Goal: Task Accomplishment & Management: Manage account settings

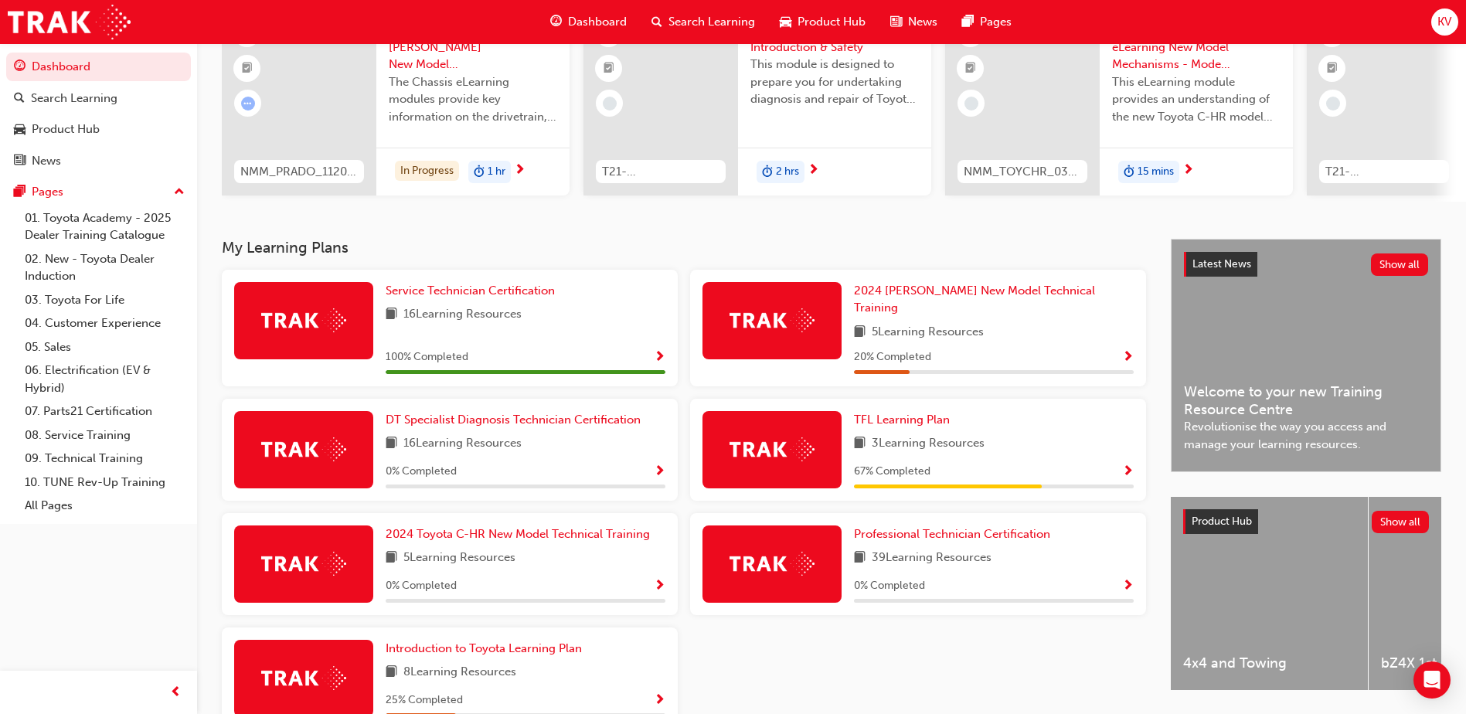
scroll to position [237, 0]
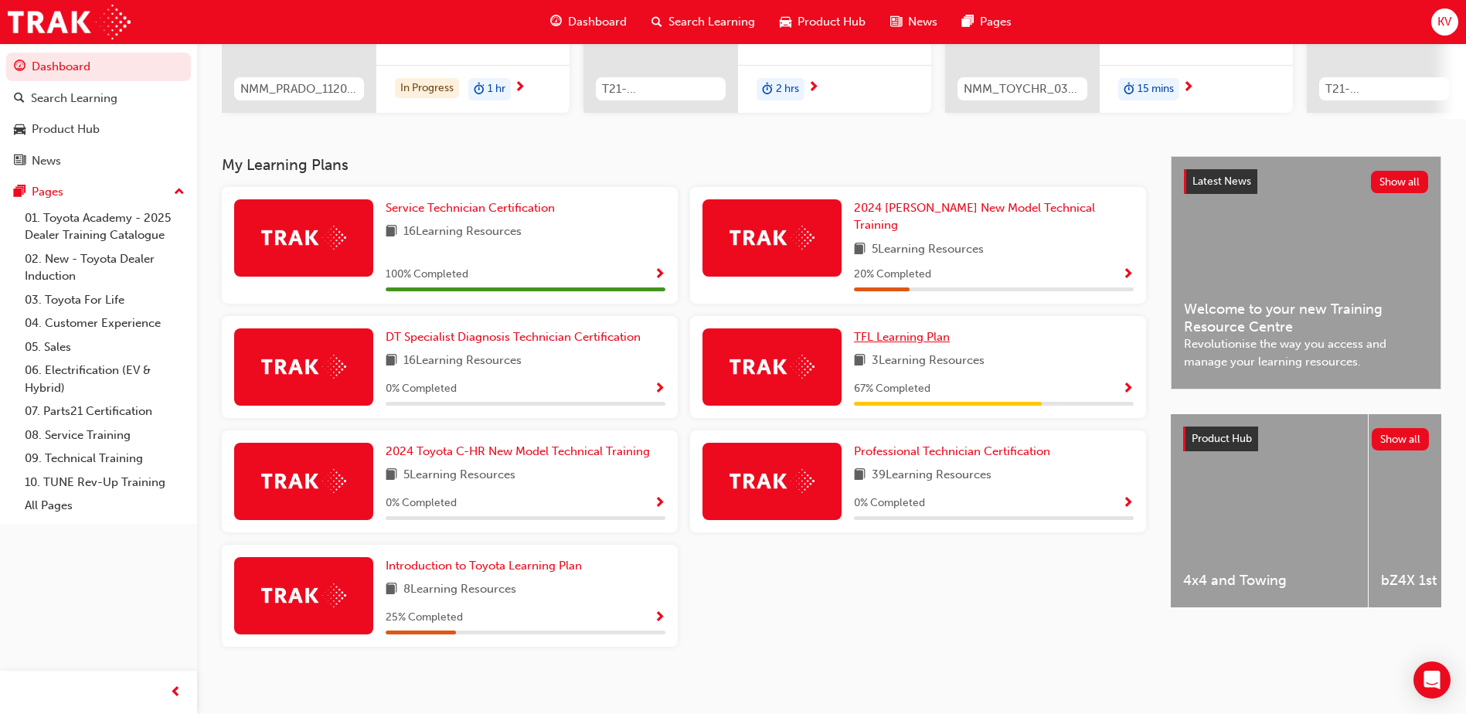
click at [901, 330] on span "TFL Learning Plan" at bounding box center [902, 337] width 96 height 14
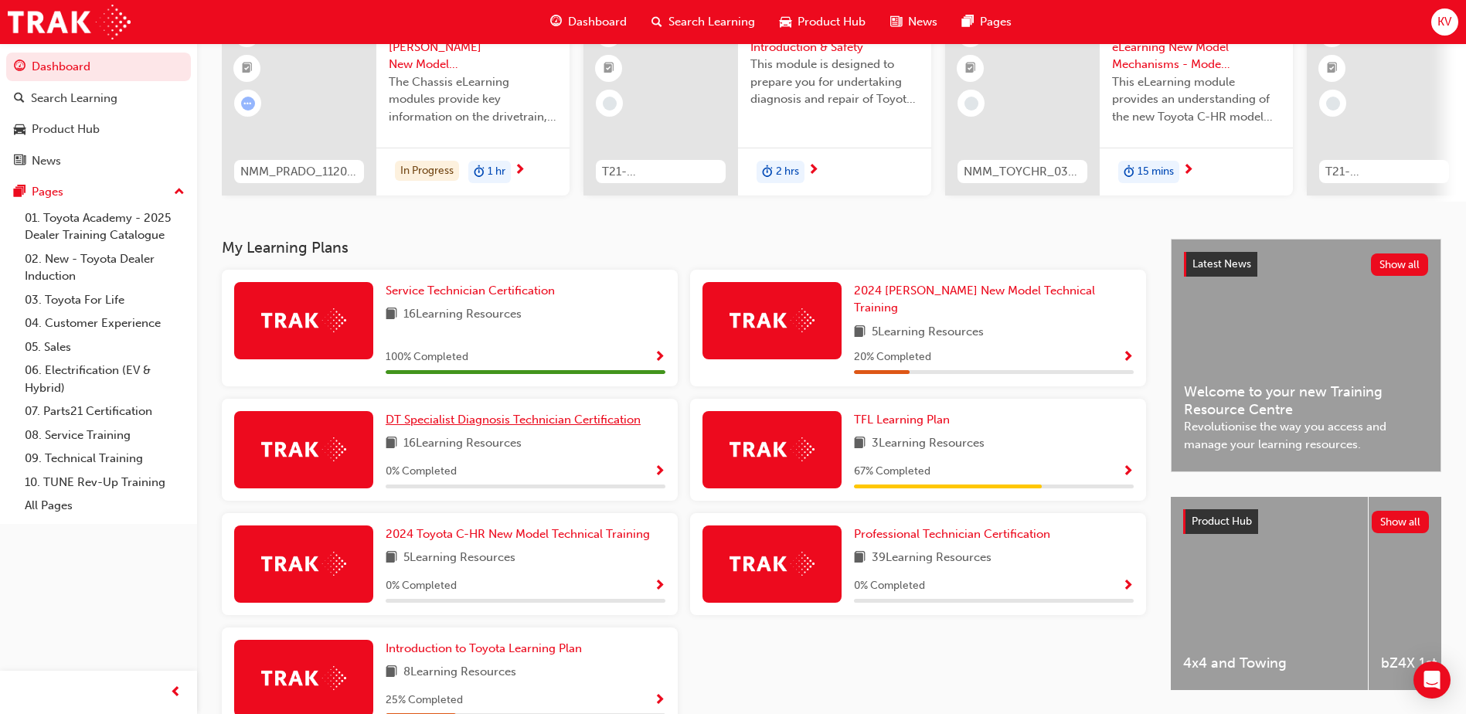
scroll to position [232, 0]
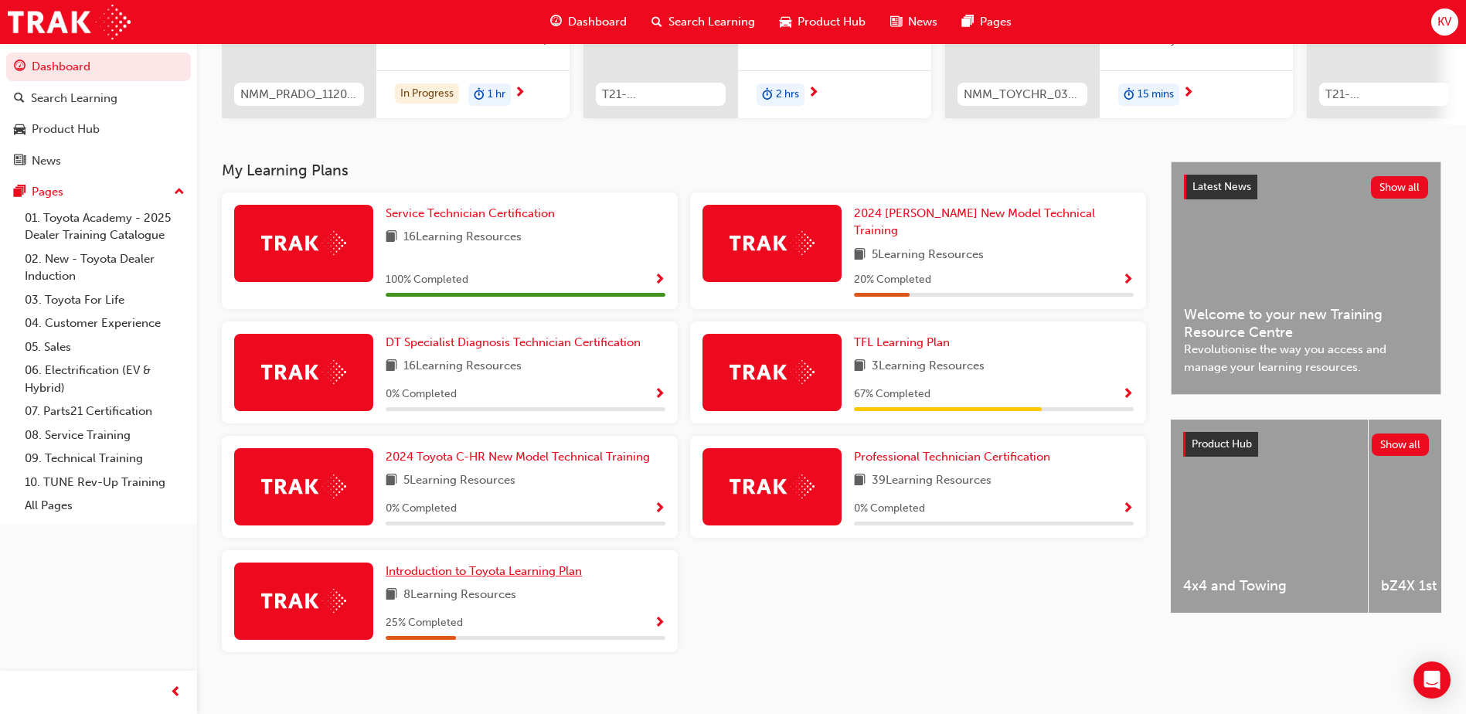
click at [493, 564] on span "Introduction to Toyota Learning Plan" at bounding box center [484, 571] width 196 height 14
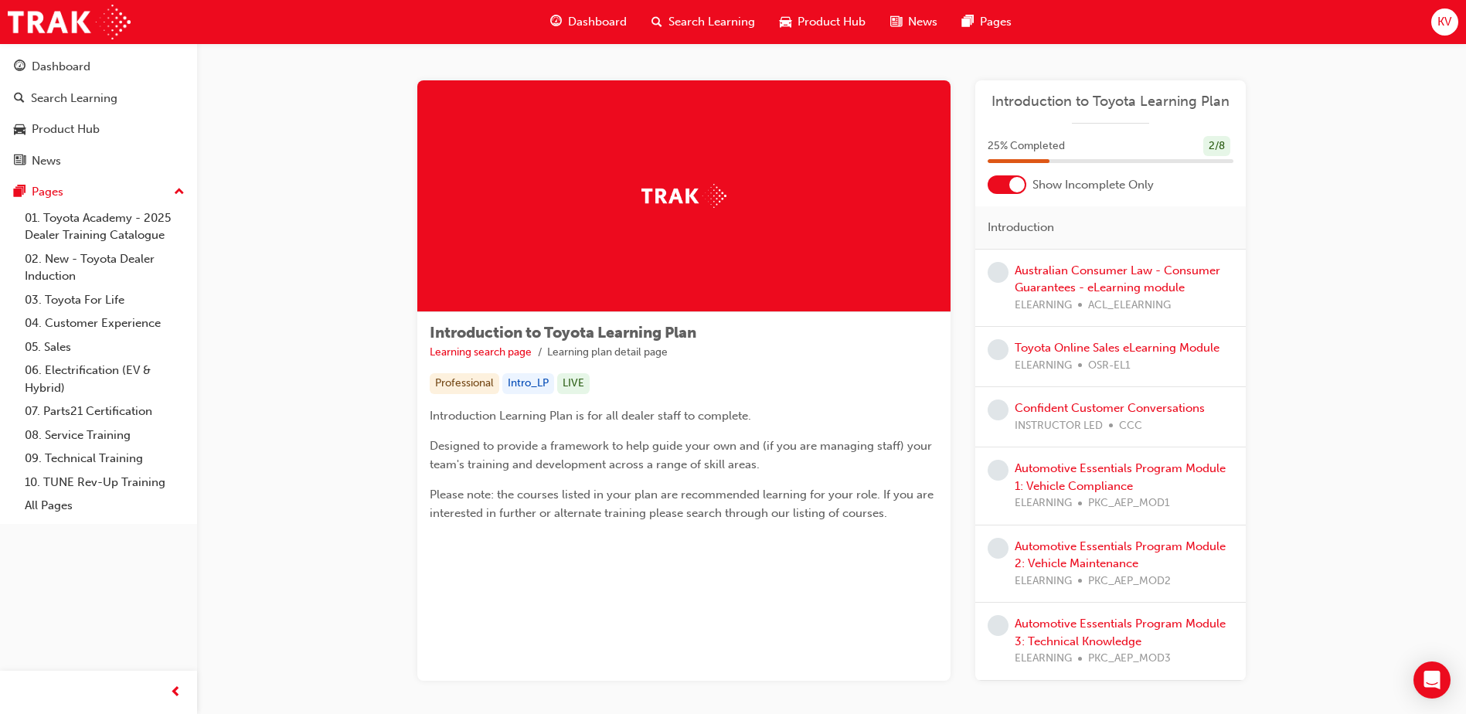
scroll to position [77, 0]
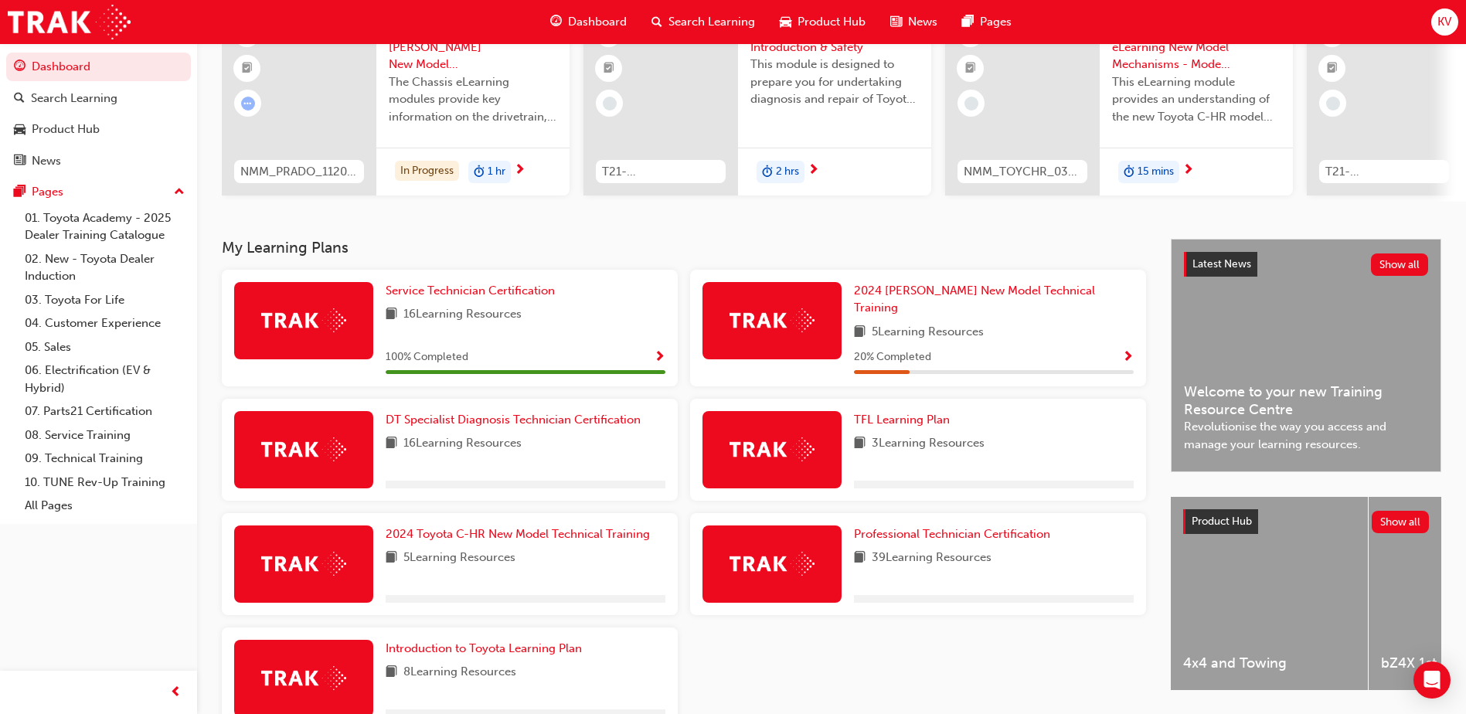
scroll to position [232, 0]
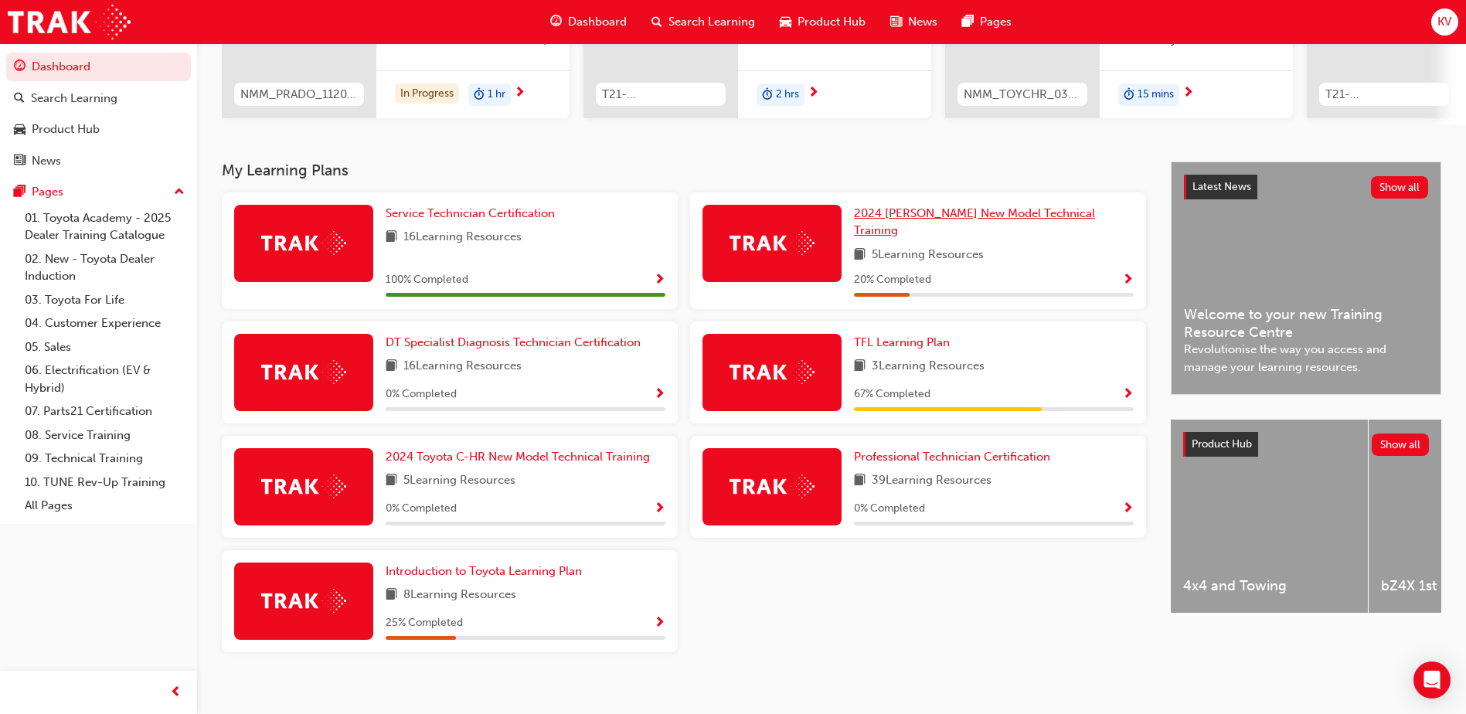
click at [990, 212] on link "2024 [PERSON_NAME] New Model Technical Training" at bounding box center [994, 222] width 280 height 35
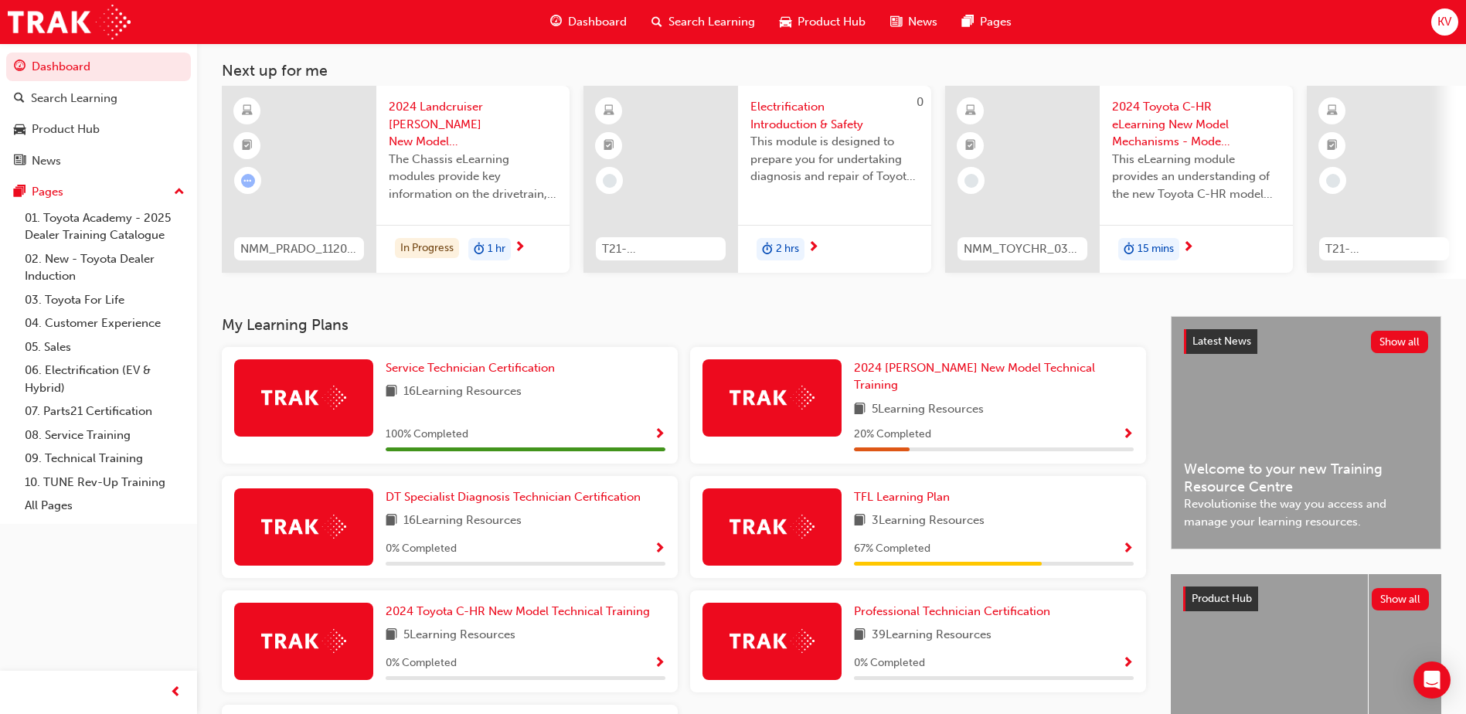
scroll to position [232, 0]
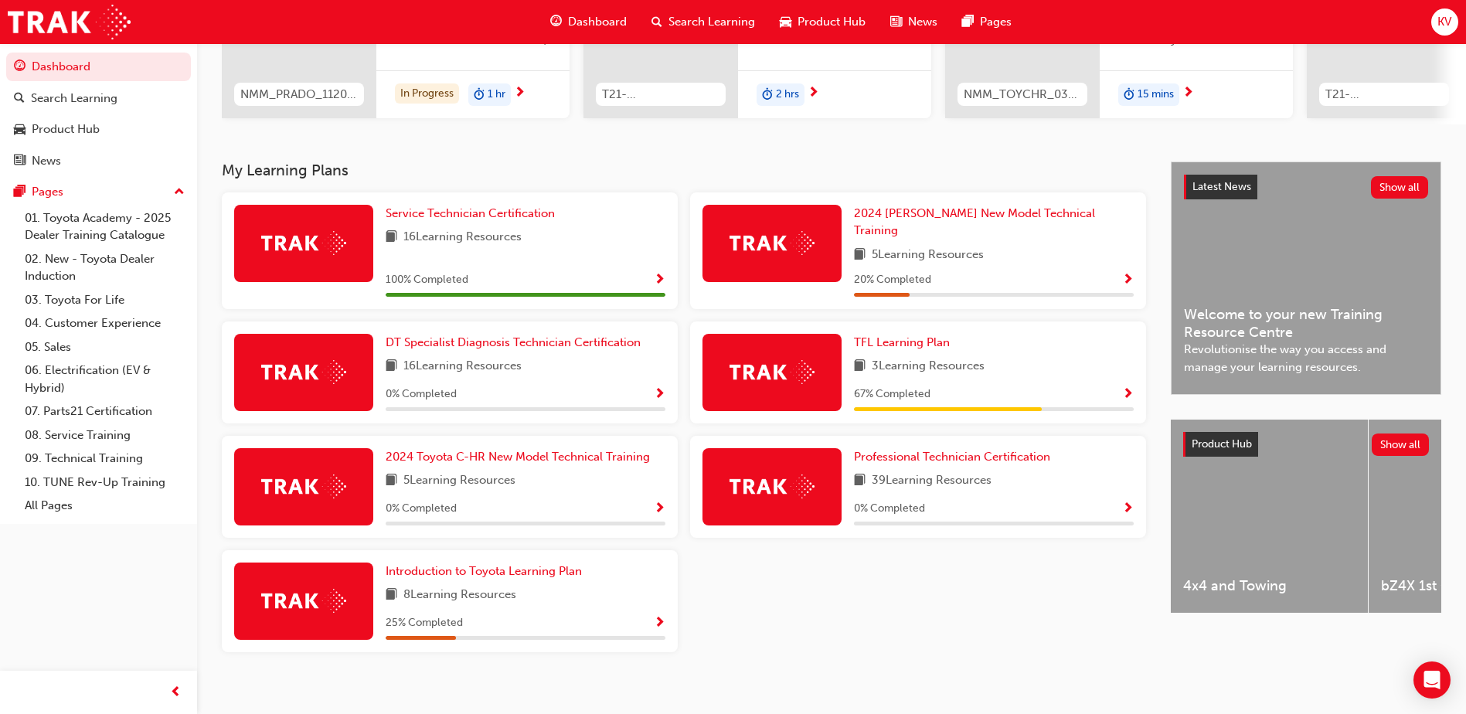
click at [1454, 25] on div "KV" at bounding box center [1444, 22] width 27 height 27
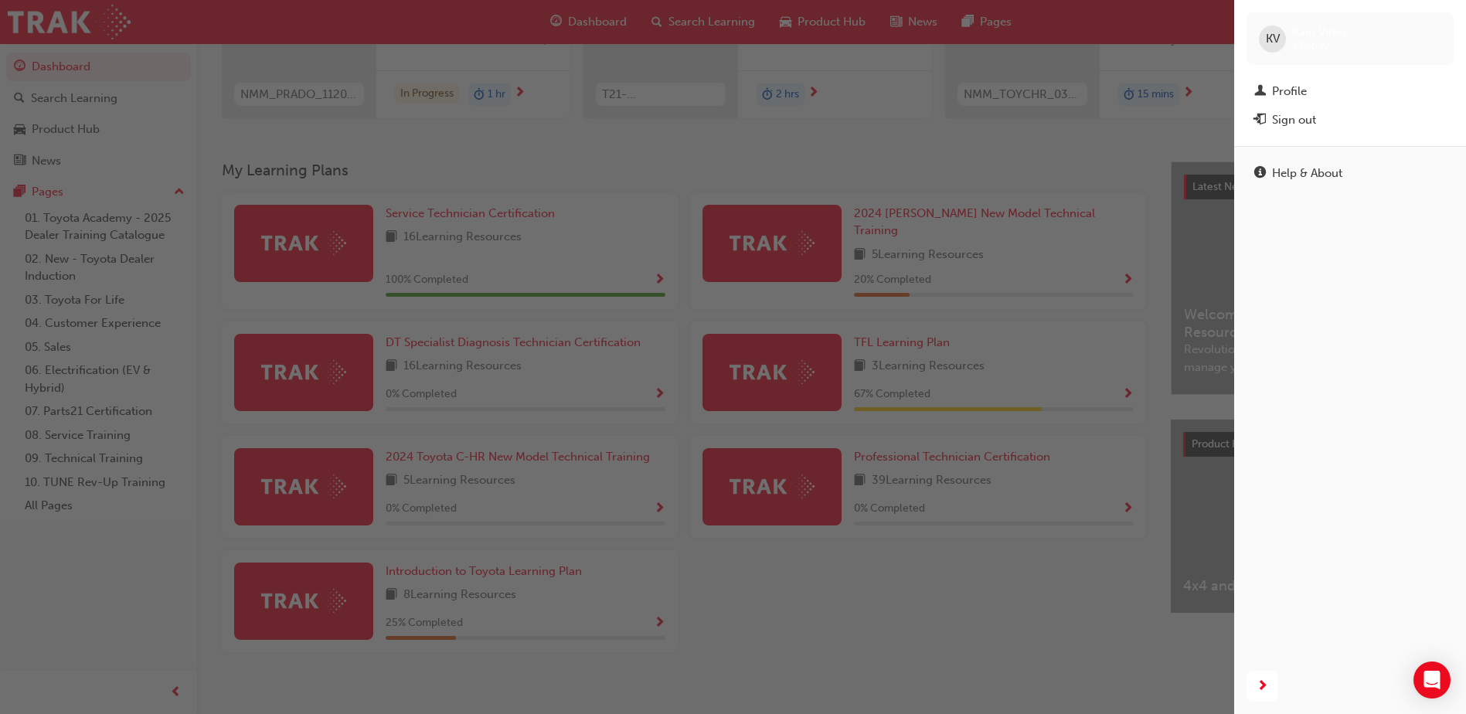
click at [1143, 27] on div "button" at bounding box center [617, 357] width 1234 height 714
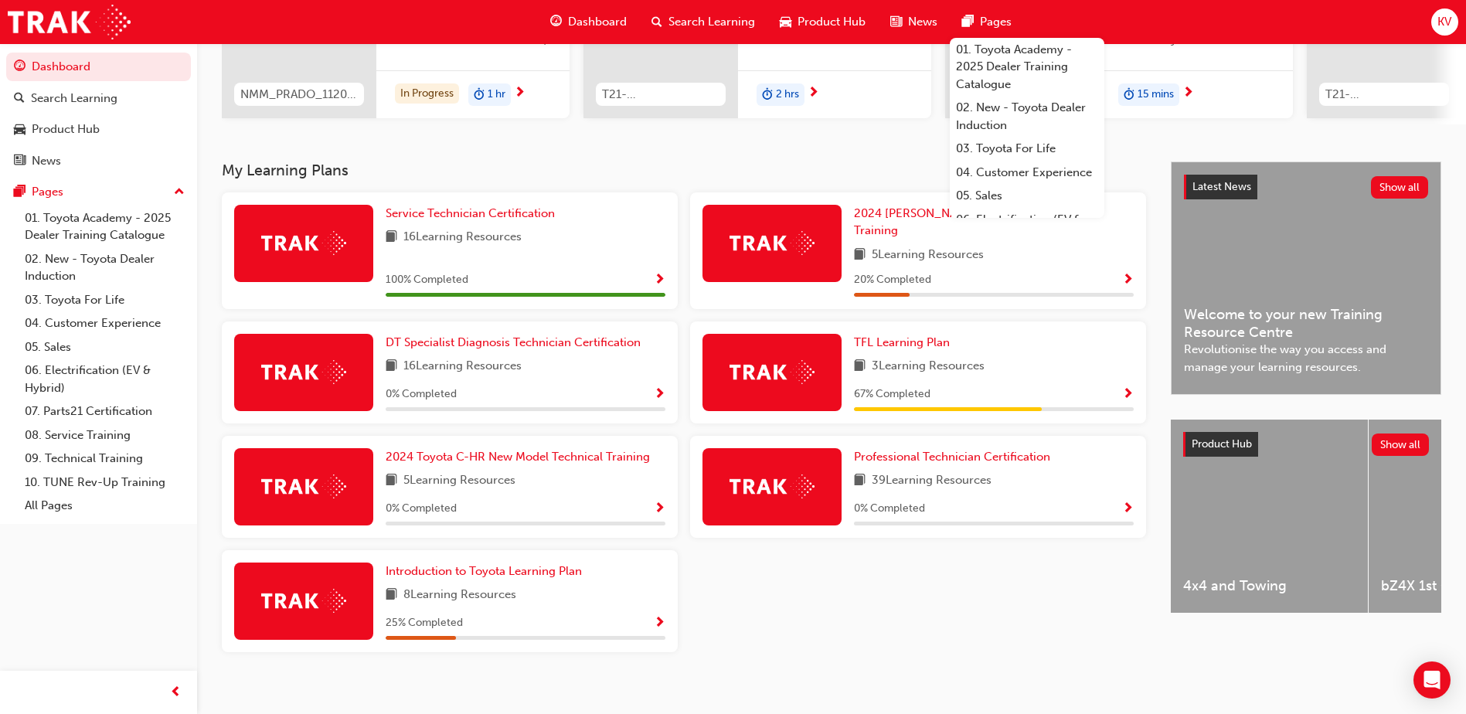
click at [1449, 27] on span "KV" at bounding box center [1444, 22] width 14 height 18
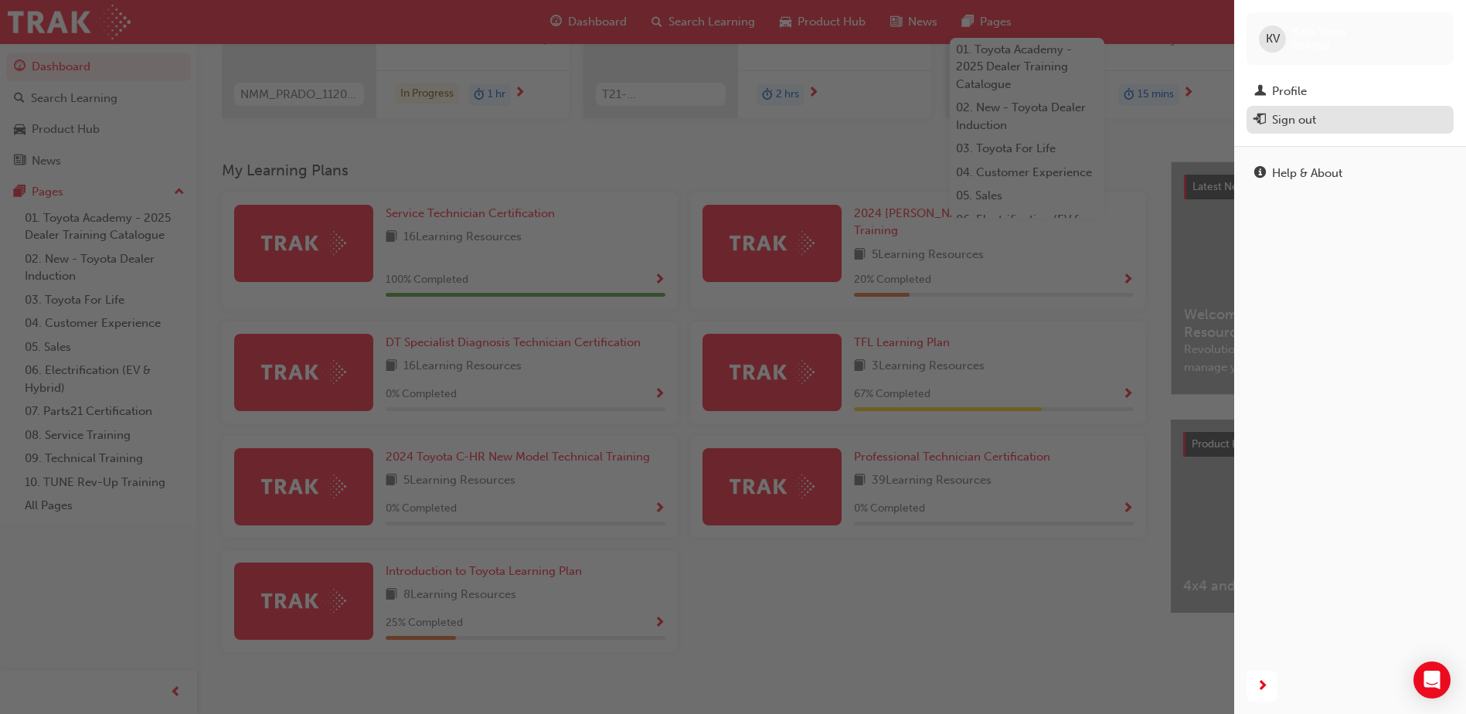
click at [1378, 107] on button "Sign out" at bounding box center [1350, 120] width 207 height 29
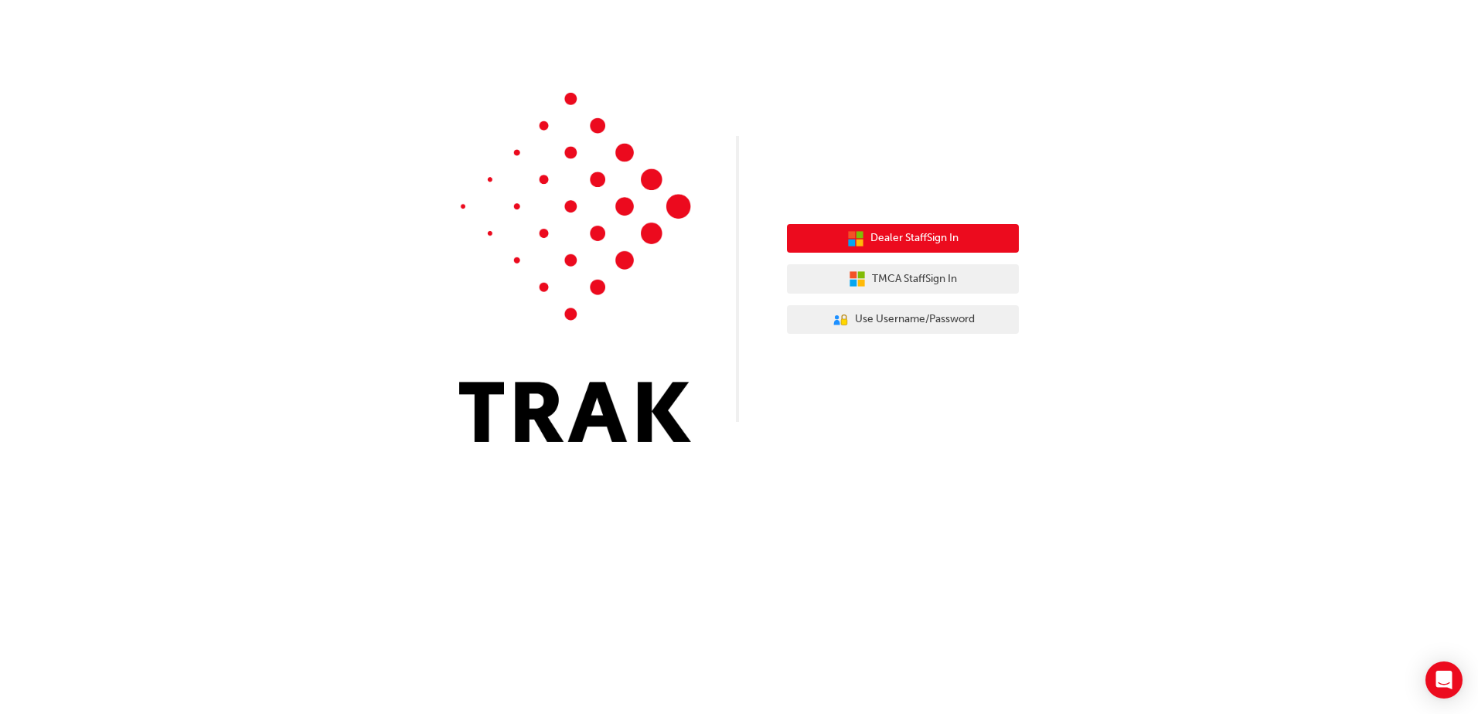
click at [880, 245] on span "Dealer Staff Sign In" at bounding box center [914, 239] width 88 height 18
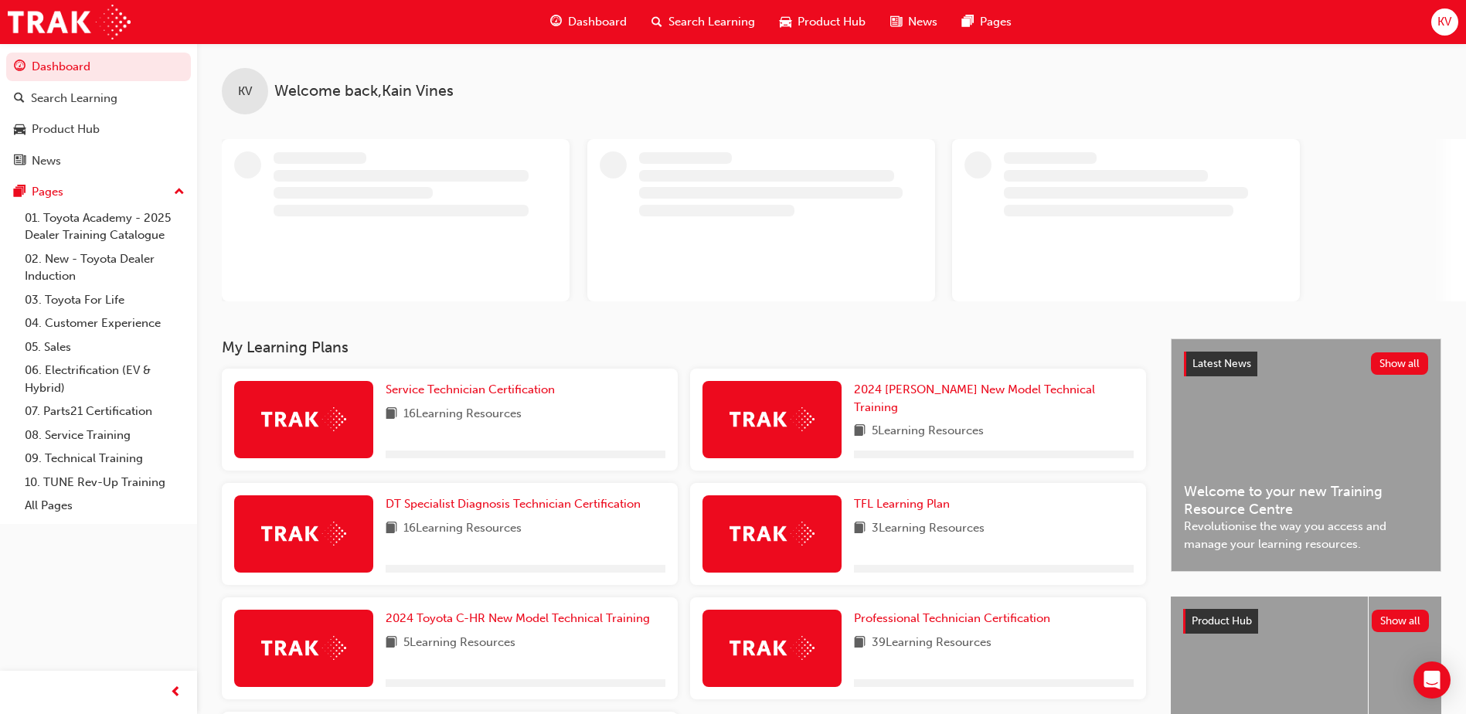
click at [1432, 27] on div "KV" at bounding box center [1444, 22] width 27 height 27
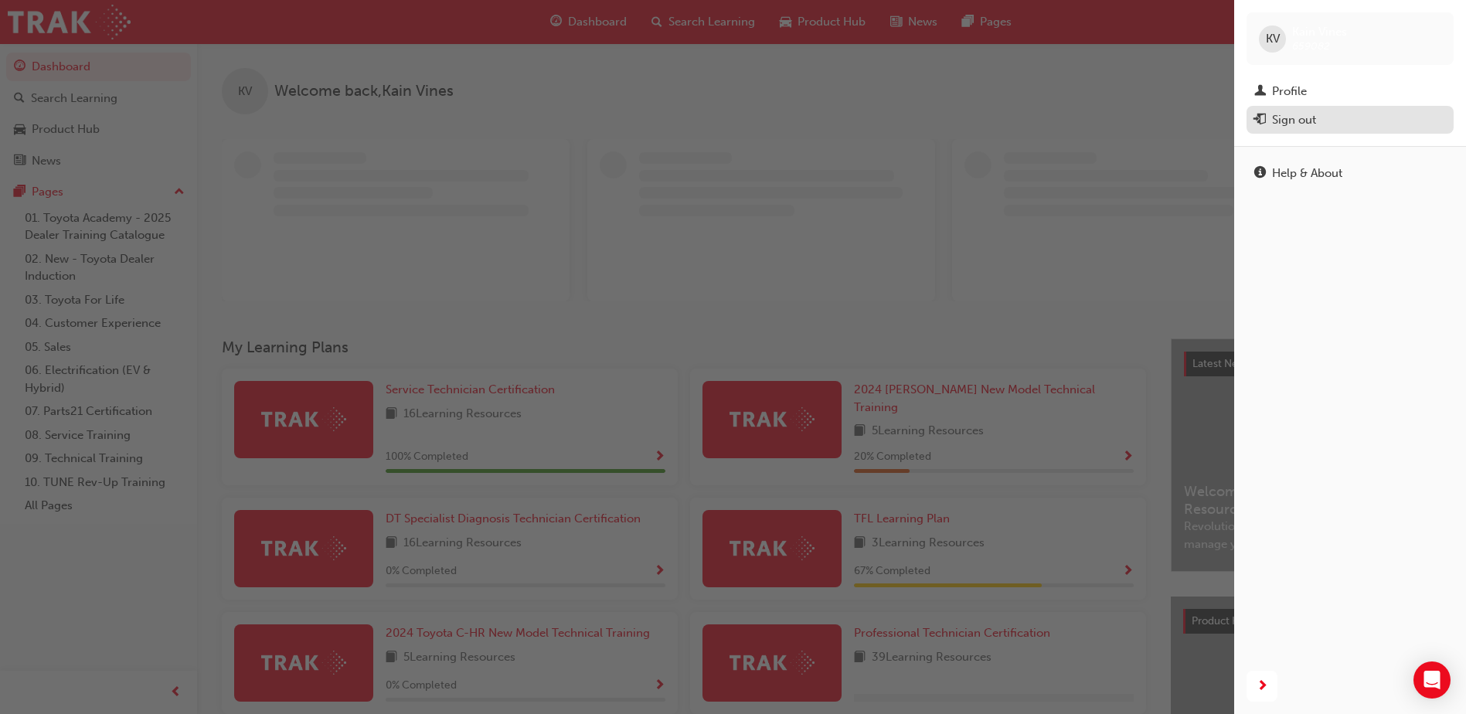
click at [1337, 114] on div "Sign out" at bounding box center [1350, 120] width 192 height 19
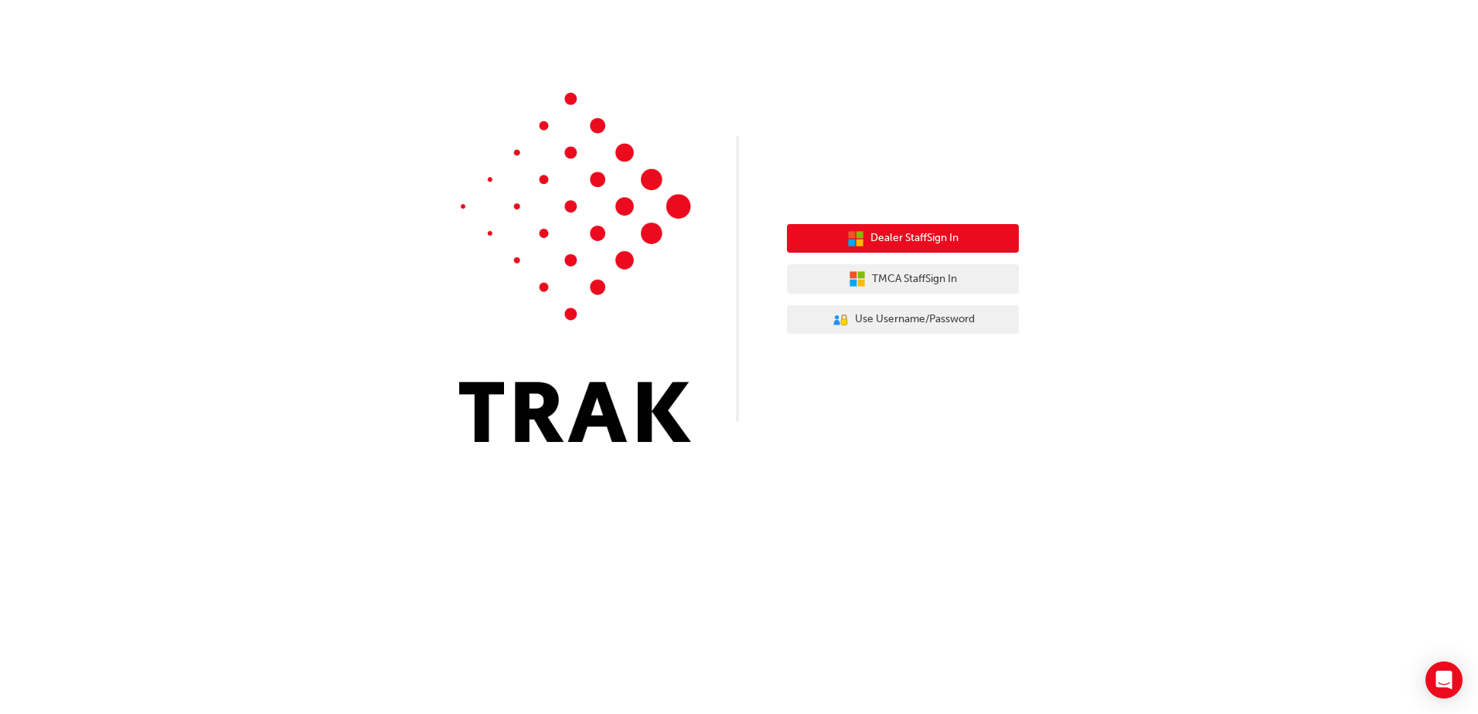
click at [922, 240] on span "Dealer Staff Sign In" at bounding box center [914, 239] width 88 height 18
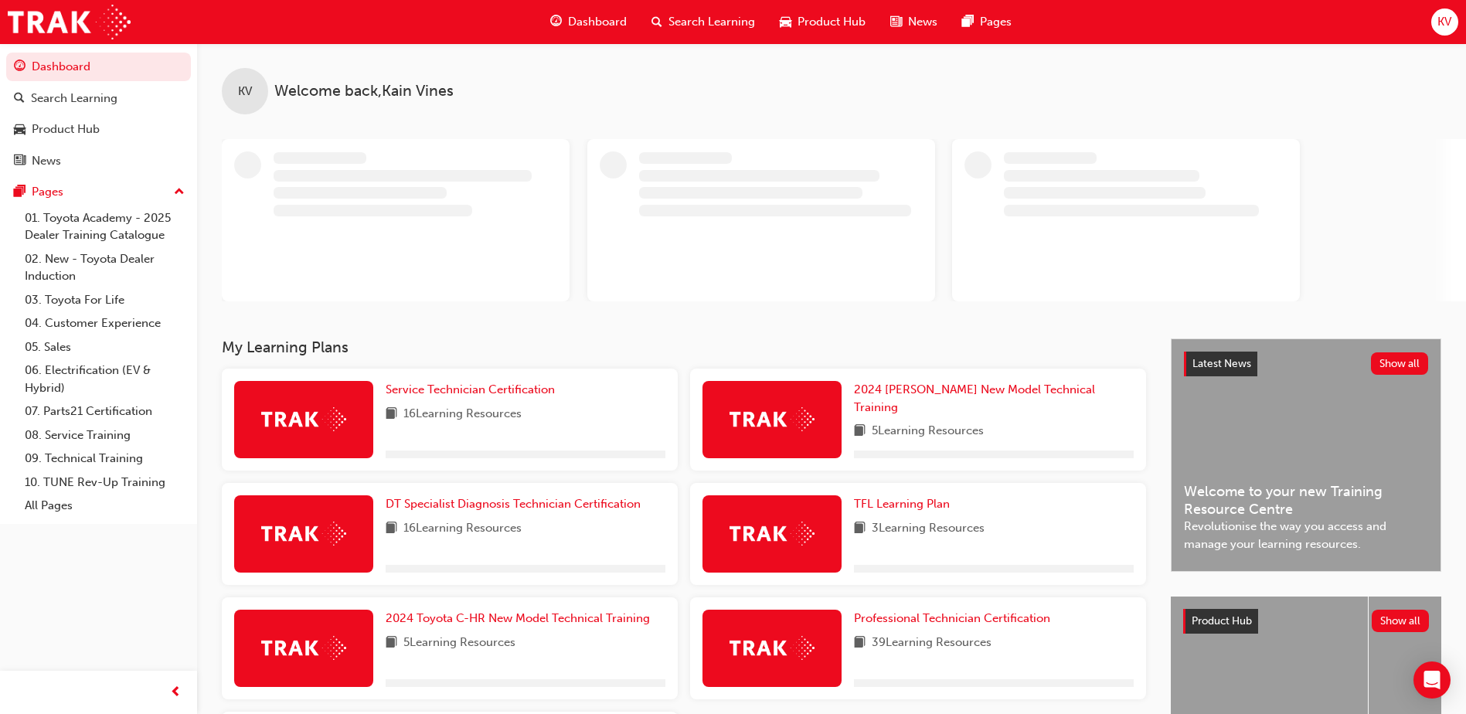
click at [1441, 26] on span "KV" at bounding box center [1444, 22] width 14 height 18
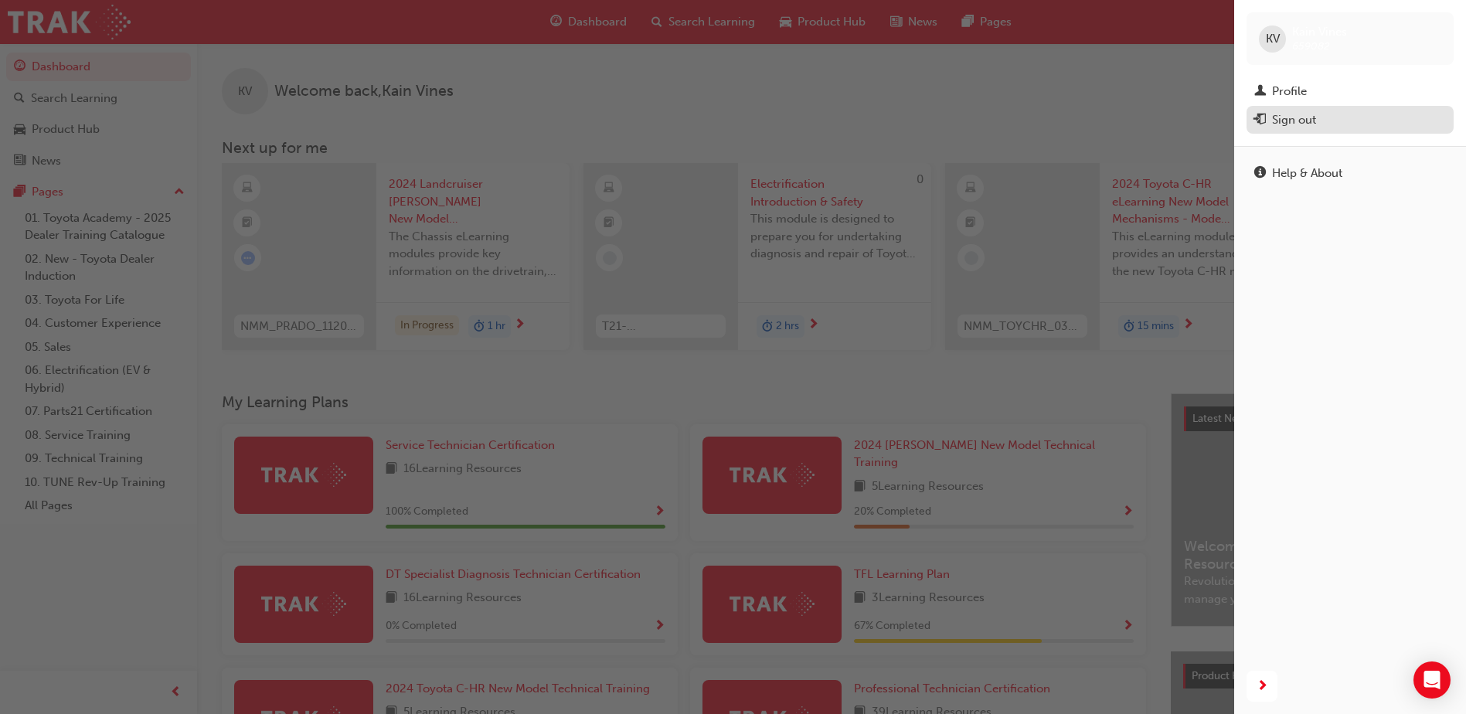
click at [1393, 117] on div "Sign out" at bounding box center [1350, 120] width 192 height 19
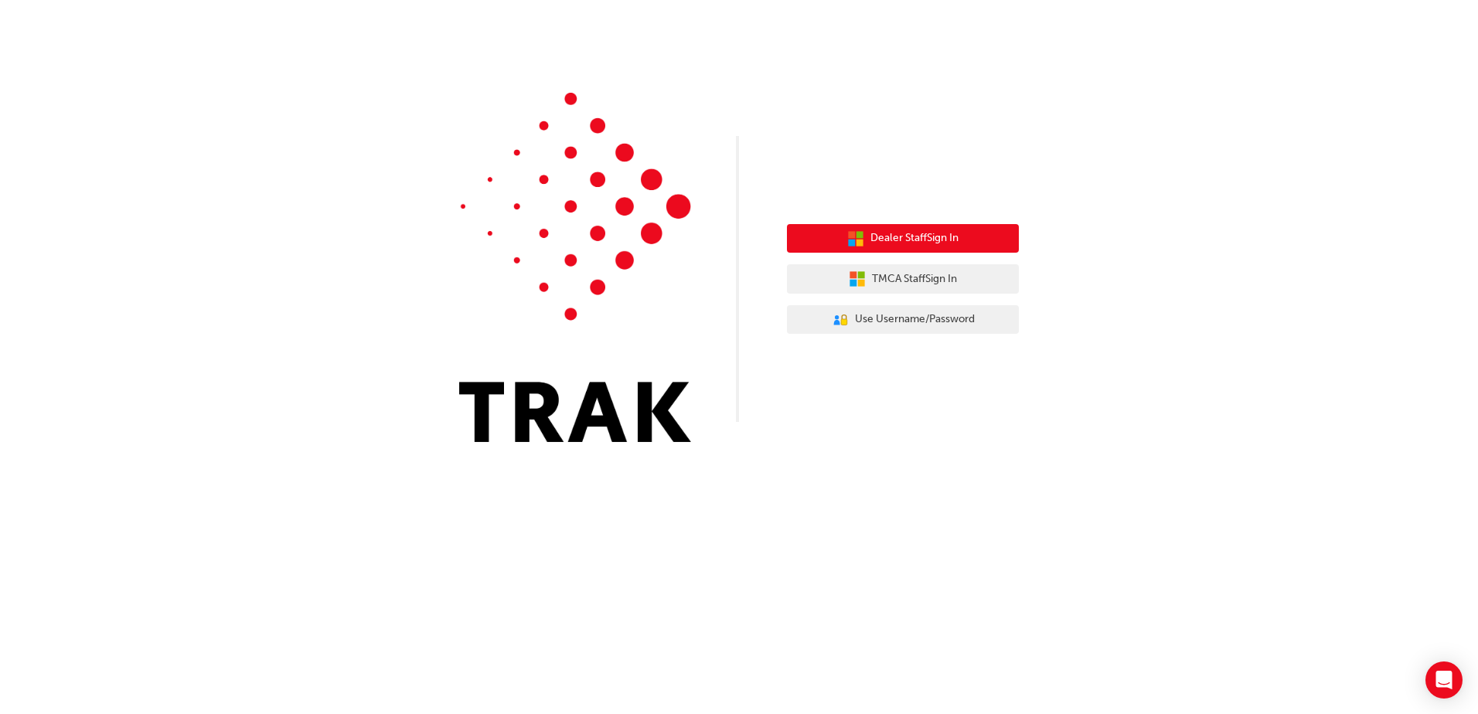
click at [931, 232] on span "Dealer Staff Sign In" at bounding box center [914, 239] width 88 height 18
click at [880, 228] on button "Dealer Staff Sign In" at bounding box center [903, 238] width 232 height 29
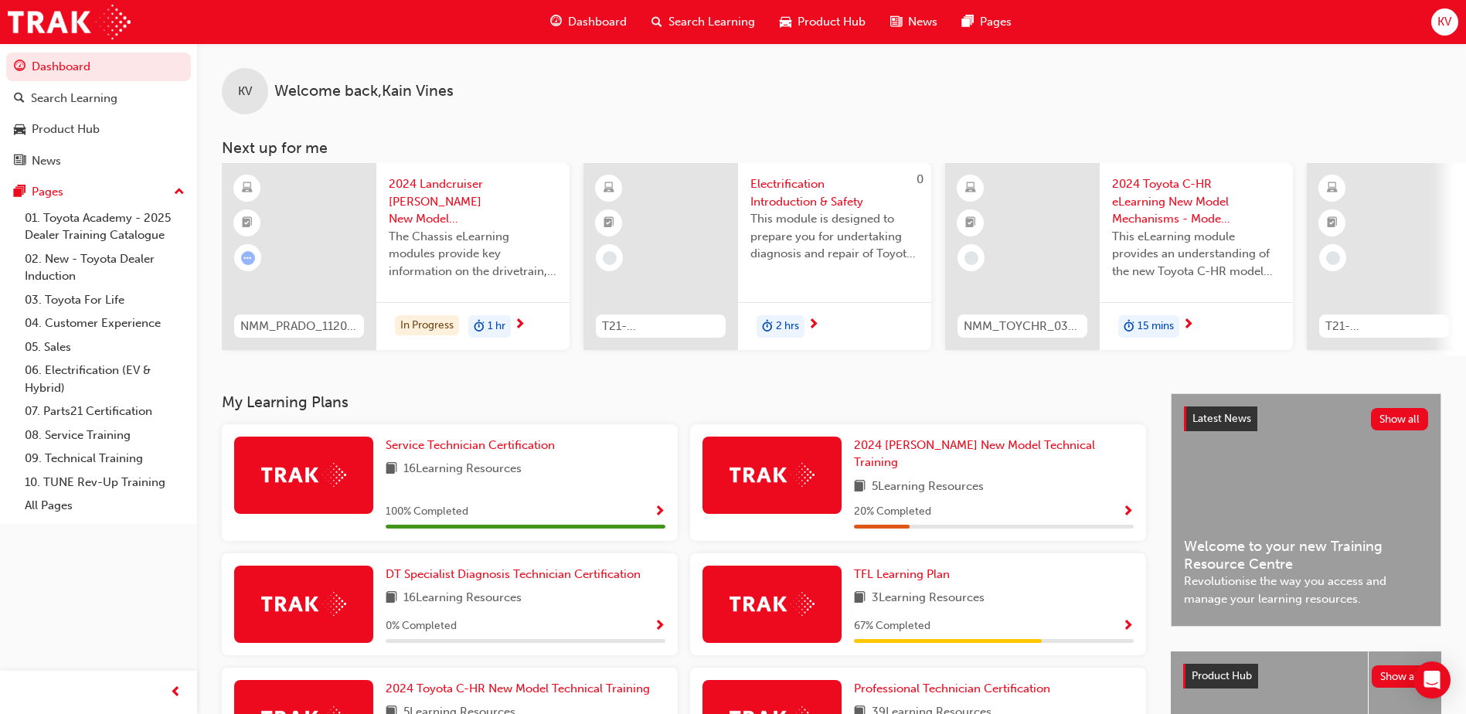
click at [1443, 13] on span "KV" at bounding box center [1444, 22] width 14 height 18
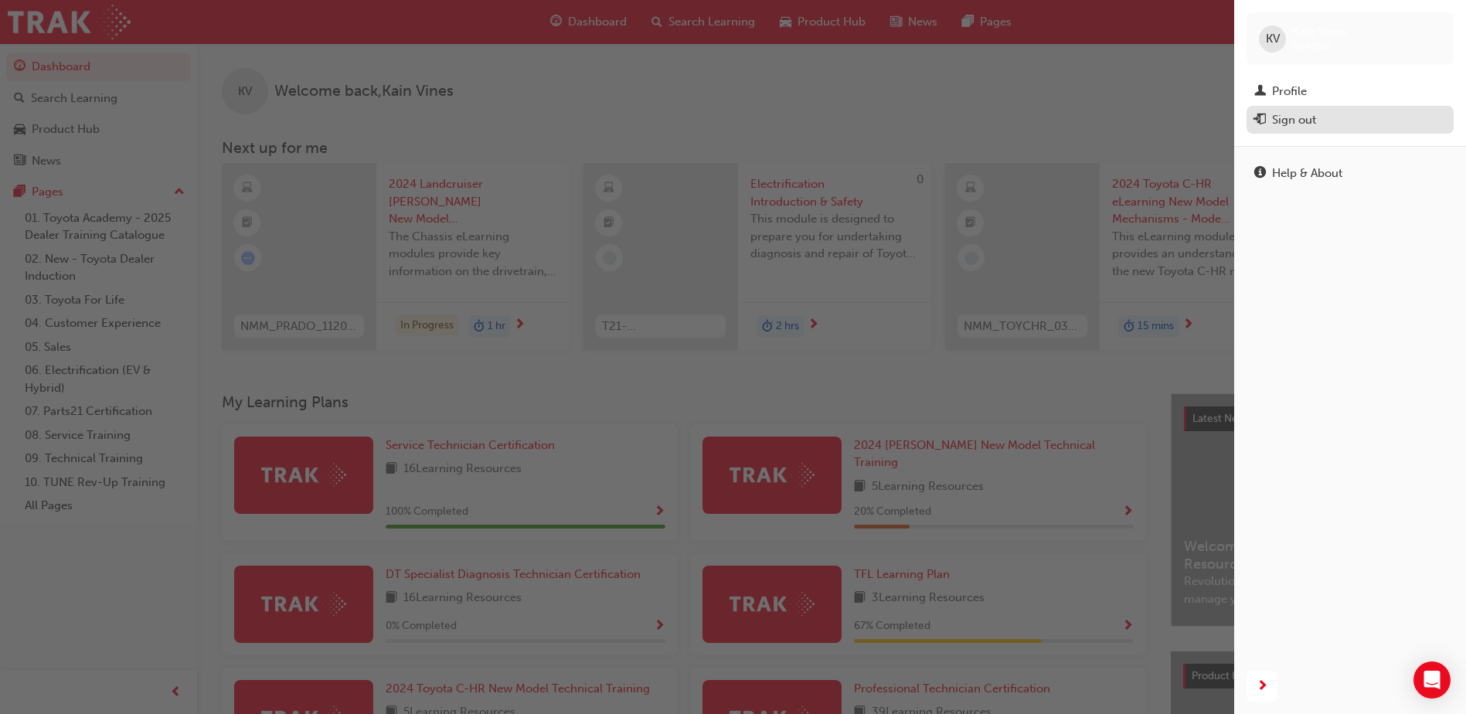
click at [1390, 111] on div "Sign out" at bounding box center [1350, 120] width 192 height 19
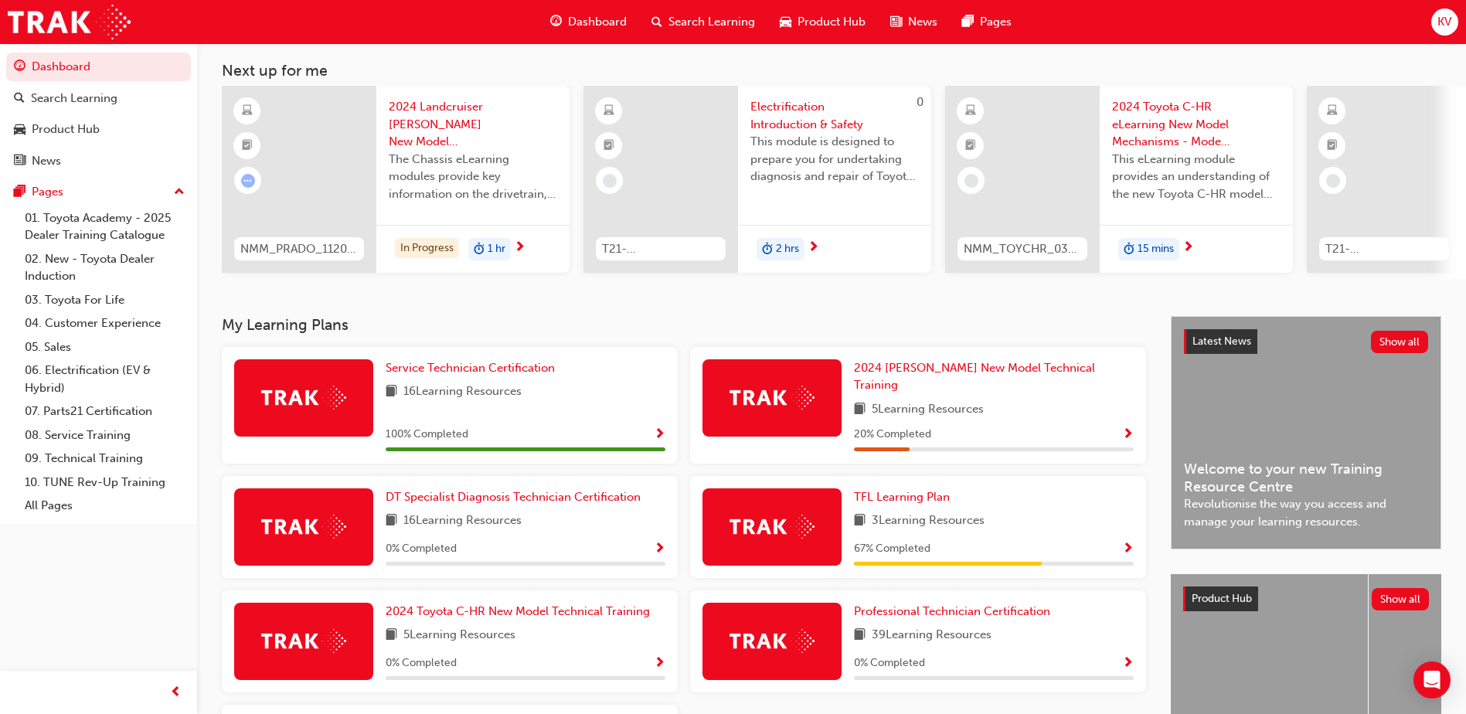
scroll to position [232, 0]
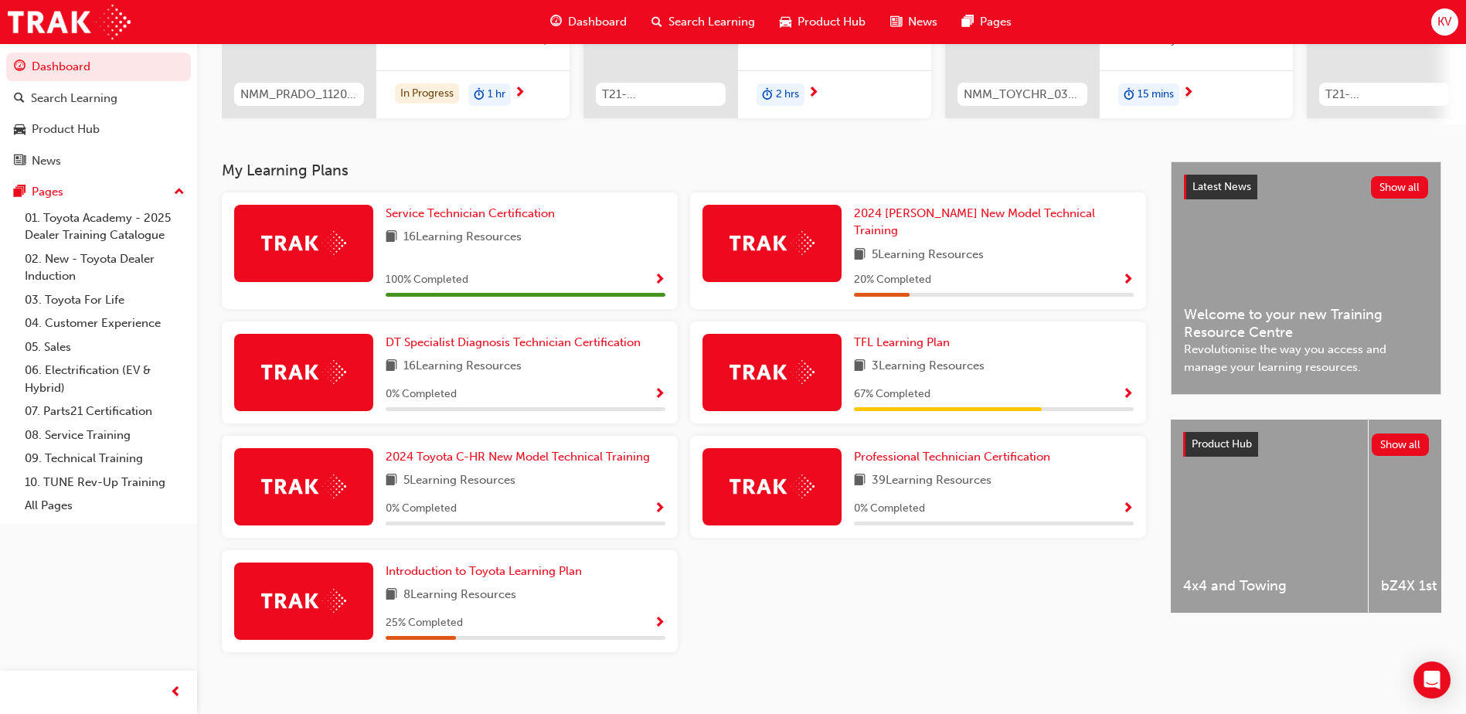
click at [1440, 26] on span "KV" at bounding box center [1444, 22] width 14 height 18
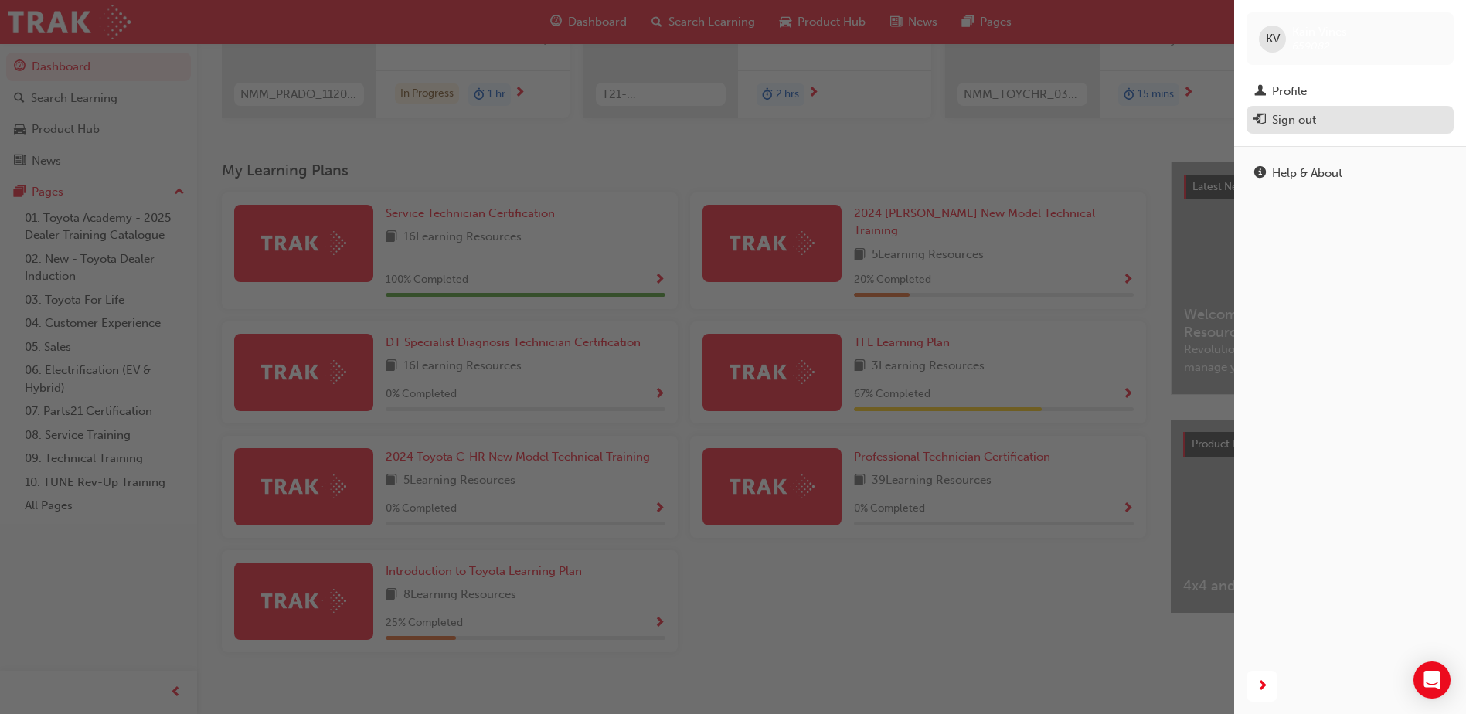
click at [1335, 115] on div "Sign out" at bounding box center [1350, 120] width 192 height 19
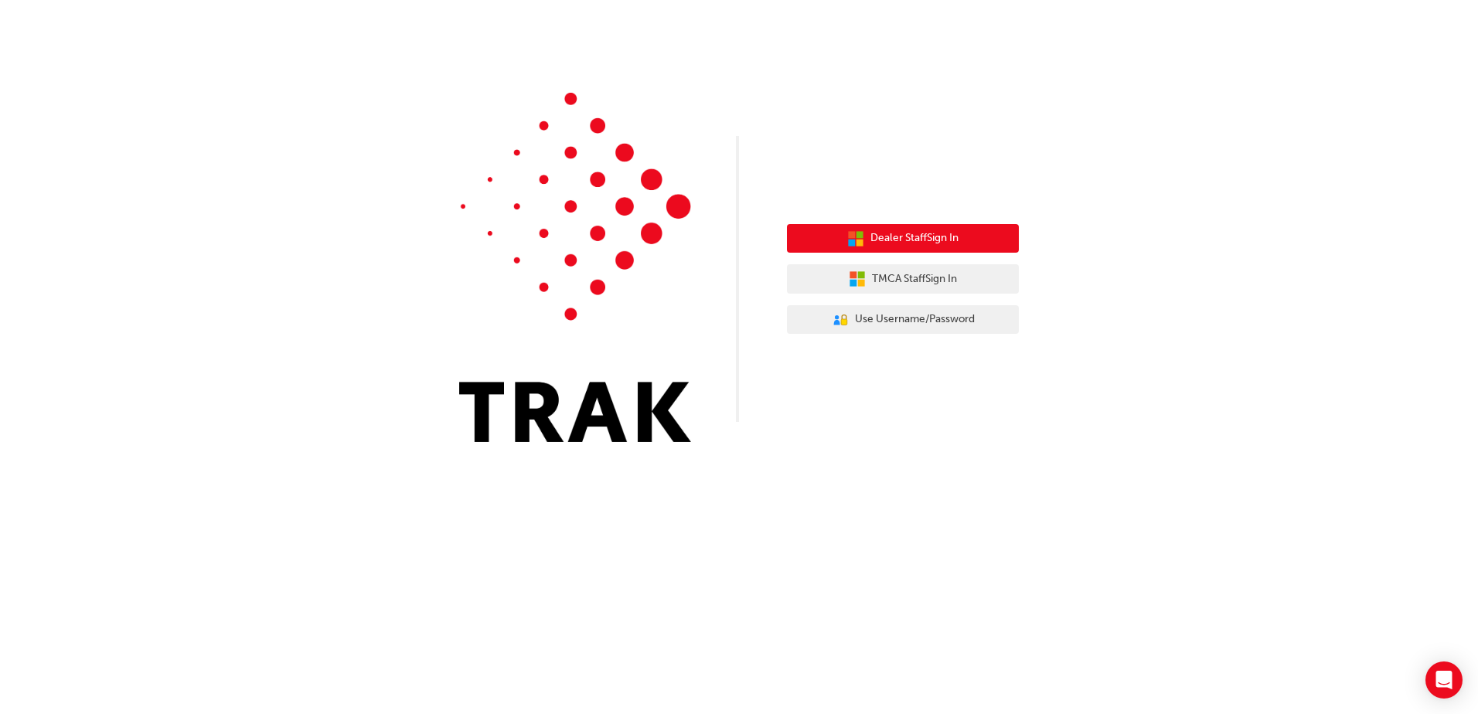
click at [828, 247] on button "Dealer Staff Sign In" at bounding box center [903, 238] width 232 height 29
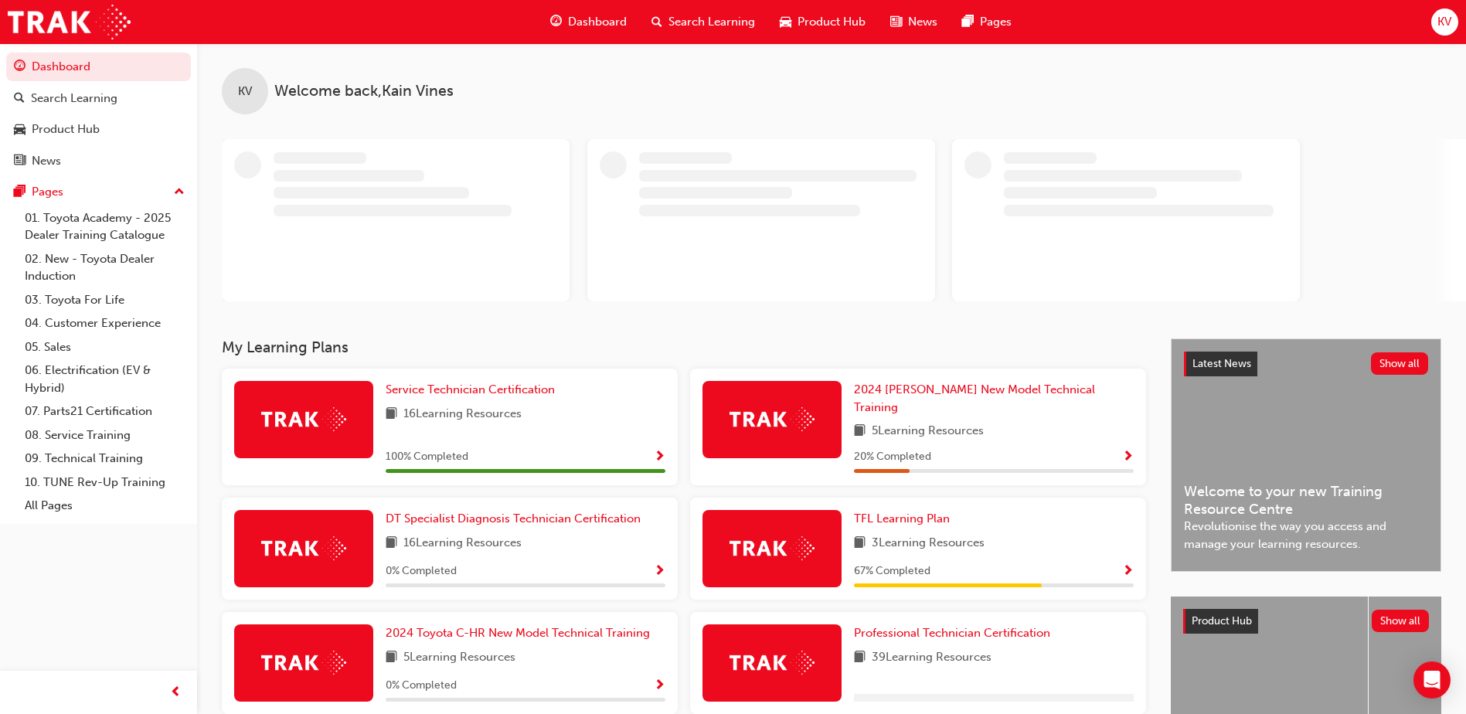
click at [1451, 17] on span "KV" at bounding box center [1444, 22] width 14 height 18
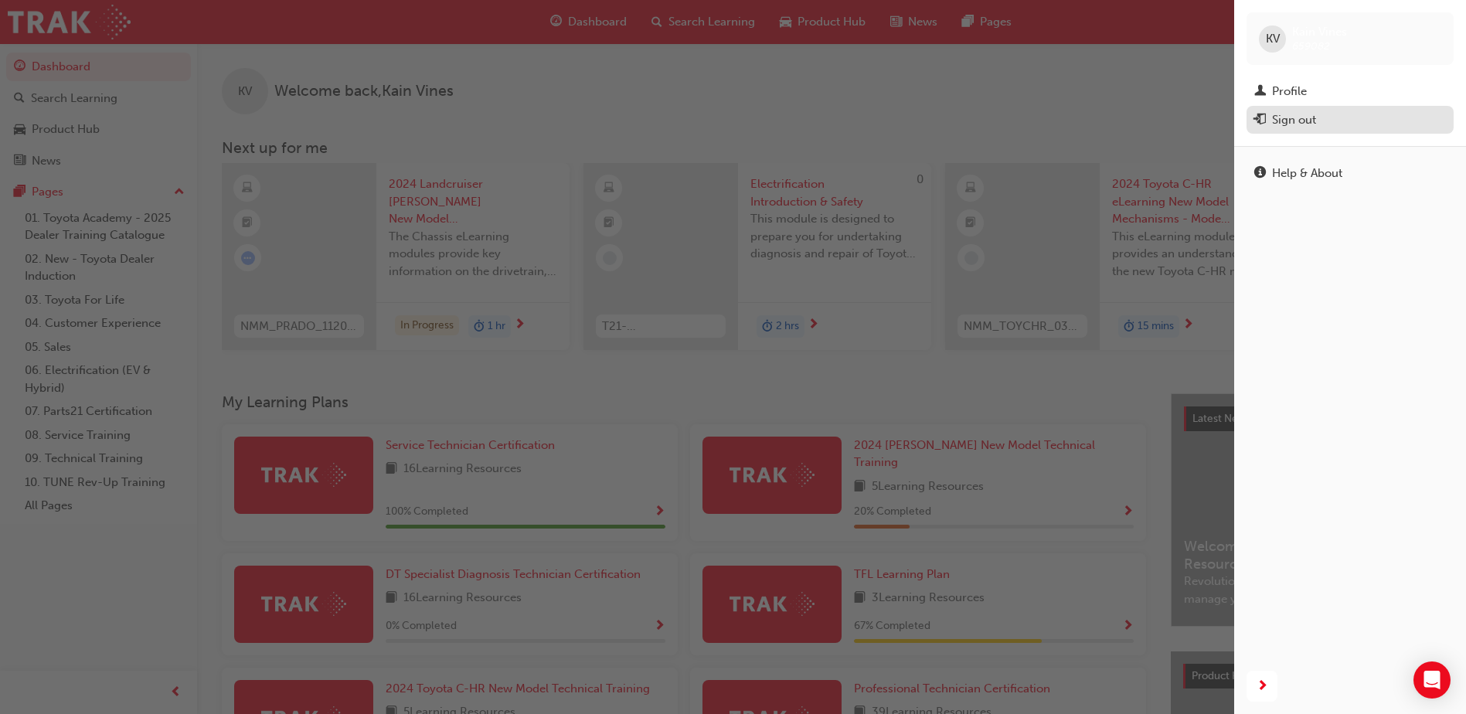
click at [1343, 126] on div "Sign out" at bounding box center [1350, 120] width 192 height 19
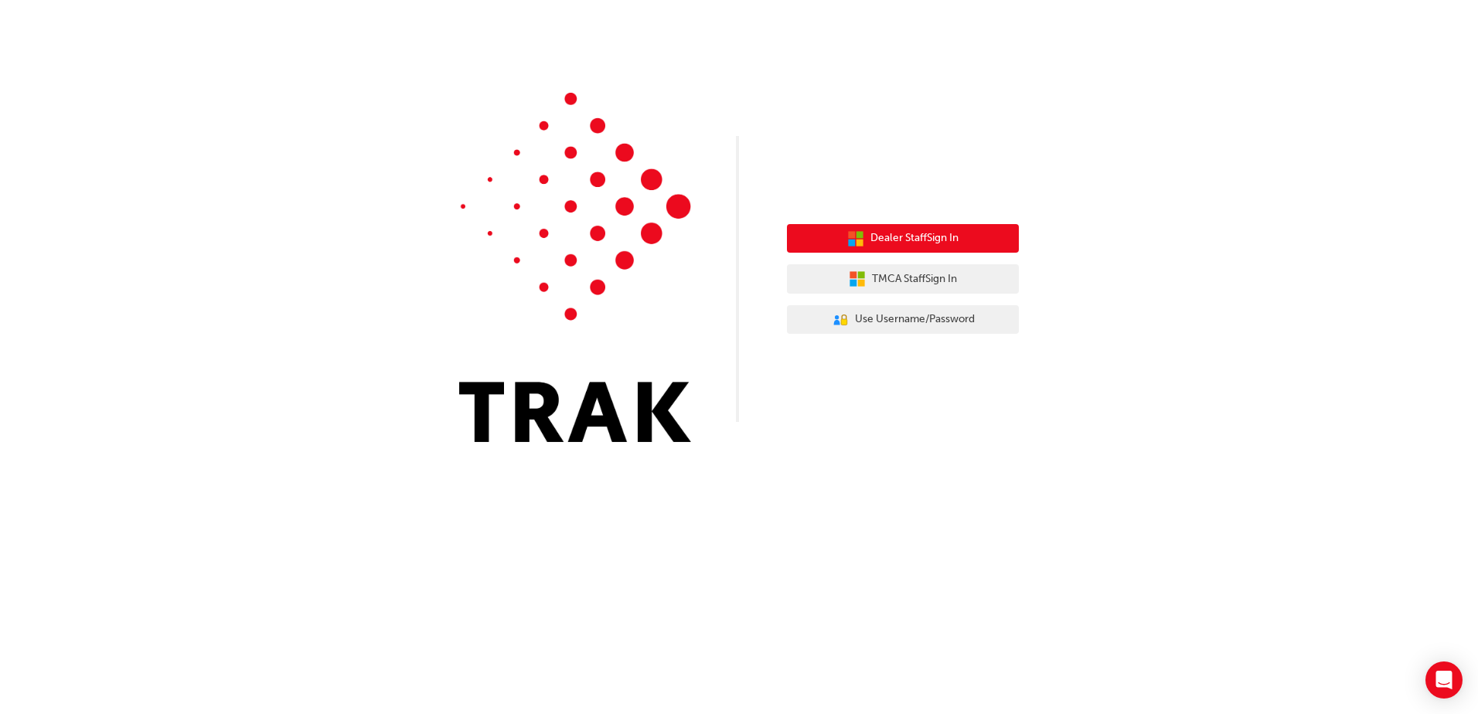
click at [934, 232] on span "Dealer Staff Sign In" at bounding box center [914, 239] width 88 height 18
